Goal: Information Seeking & Learning: Learn about a topic

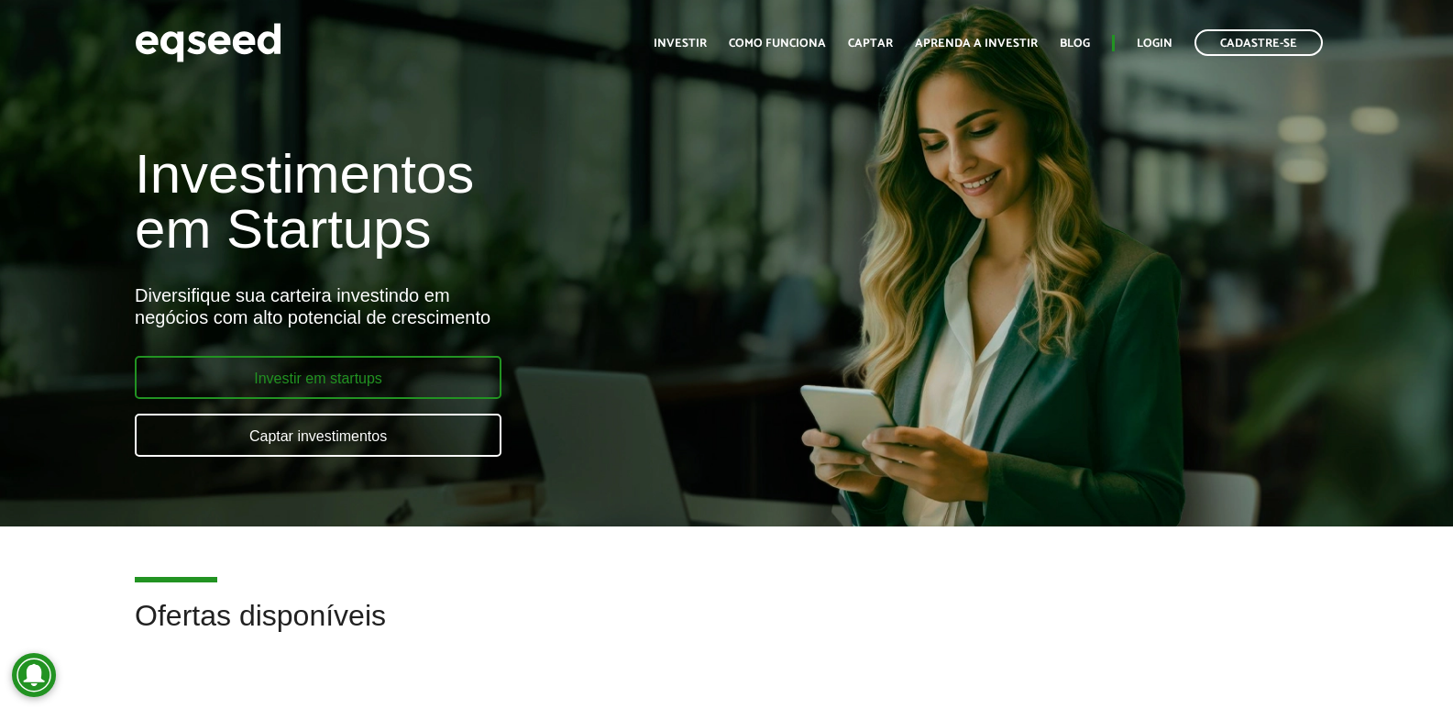
click at [379, 378] on link "Investir em startups" at bounding box center [318, 377] width 367 height 43
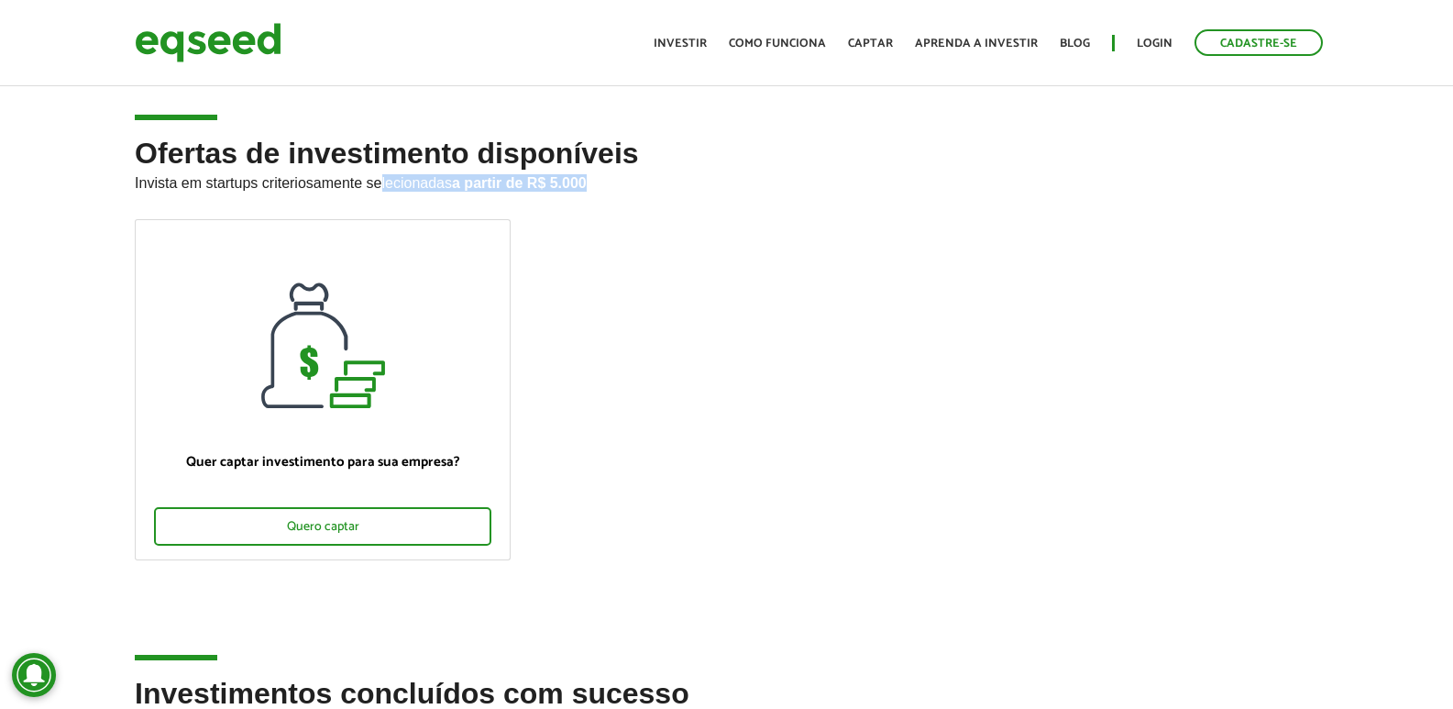
drag, startPoint x: 512, startPoint y: 174, endPoint x: 383, endPoint y: 175, distance: 129.3
click at [383, 175] on p "Invista em startups criteriosamente selecionadas a partir de R$ 5.000" at bounding box center [727, 181] width 1184 height 22
